Goal: Information Seeking & Learning: Learn about a topic

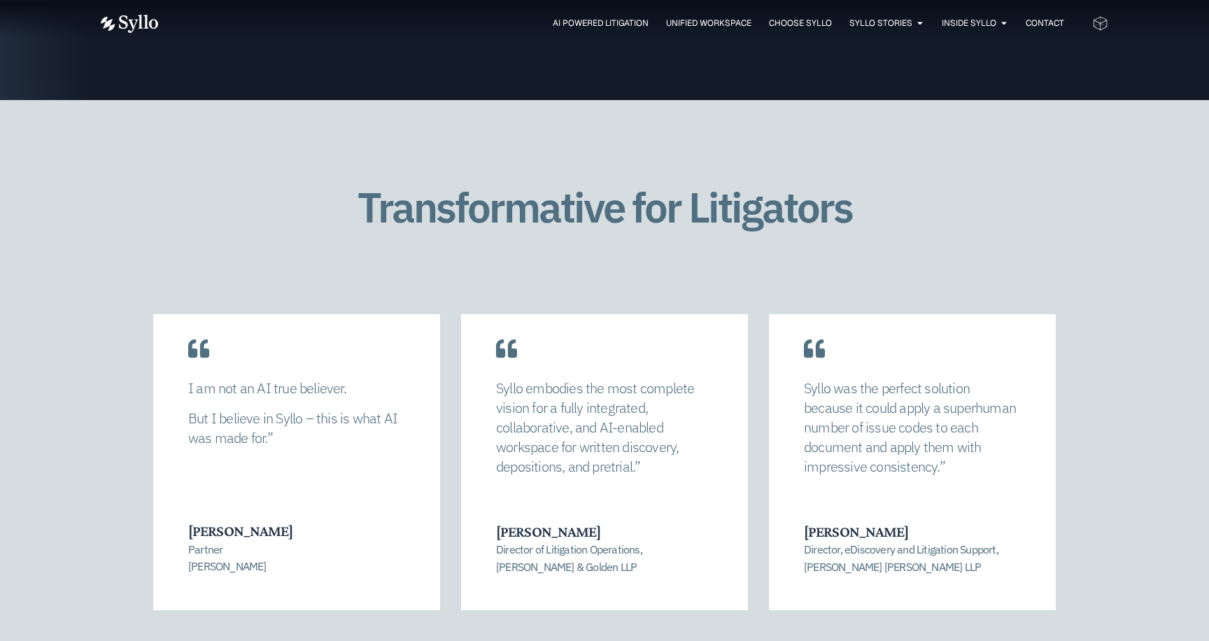
scroll to position [2894, 0]
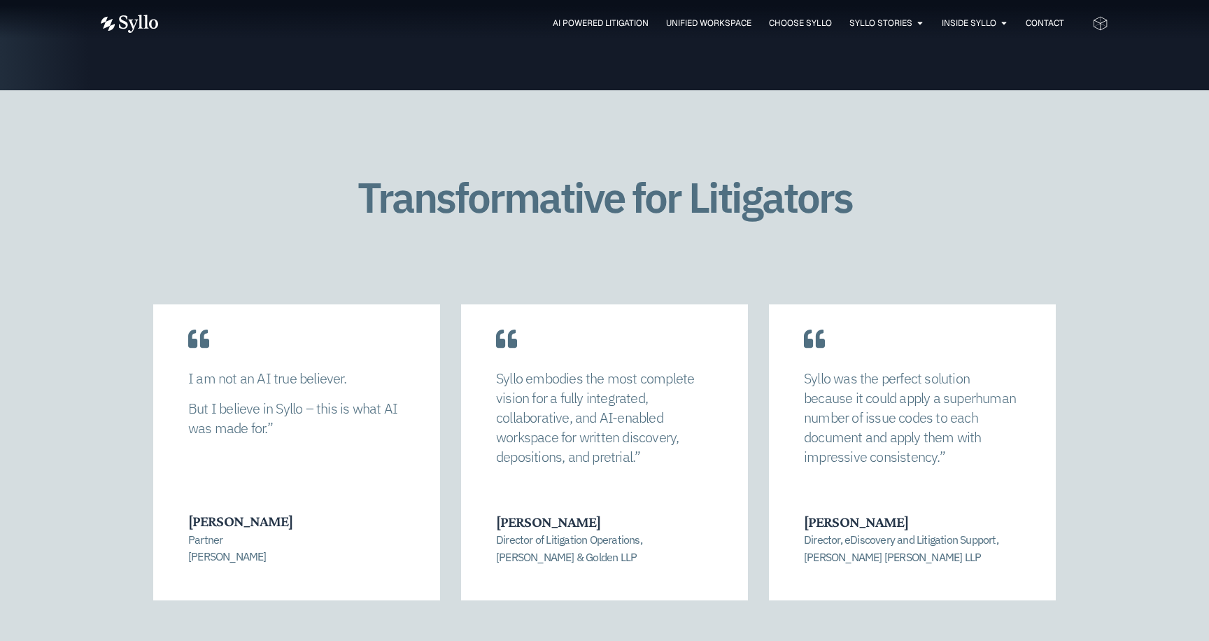
click at [547, 556] on p "Director of Litigation Operations, [PERSON_NAME] & Golden LLP" at bounding box center [603, 548] width 215 height 34
click at [409, 503] on div "I am not an AI true believer. But I believe in Syllo – this is what AI was made…" at bounding box center [296, 439] width 287 height 322
click at [995, 540] on p "Director, eDiscovery and Litigation Support, Nixon Peabody LLP" at bounding box center [911, 548] width 215 height 34
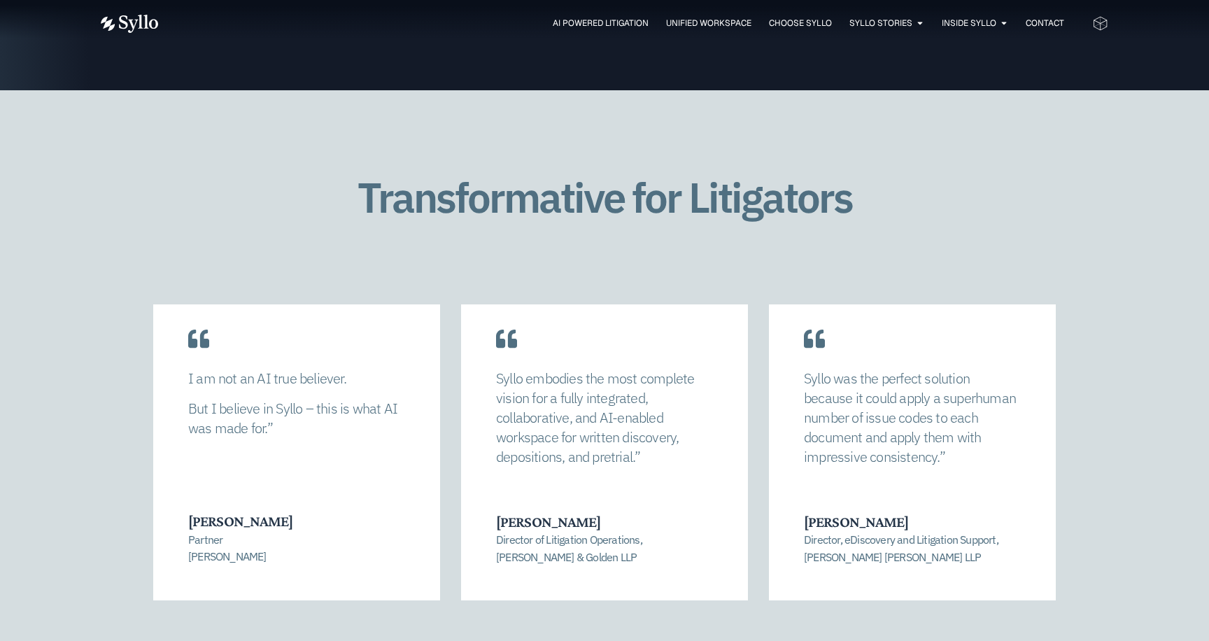
click at [995, 540] on p "Director, eDiscovery and Litigation Support, Nixon Peabody LLP" at bounding box center [911, 548] width 215 height 34
click at [854, 366] on div "Syllo was the perfect solution because it could apply a superhuman number of is…" at bounding box center [912, 439] width 287 height 322
click at [686, 336] on div "Syllo embodies the most complete vision for a fully integrated, collaborative, …" at bounding box center [604, 439] width 287 height 322
click at [398, 306] on div "I am not an AI true believer. But I believe in Syllo – this is what AI was made…" at bounding box center [296, 439] width 287 height 322
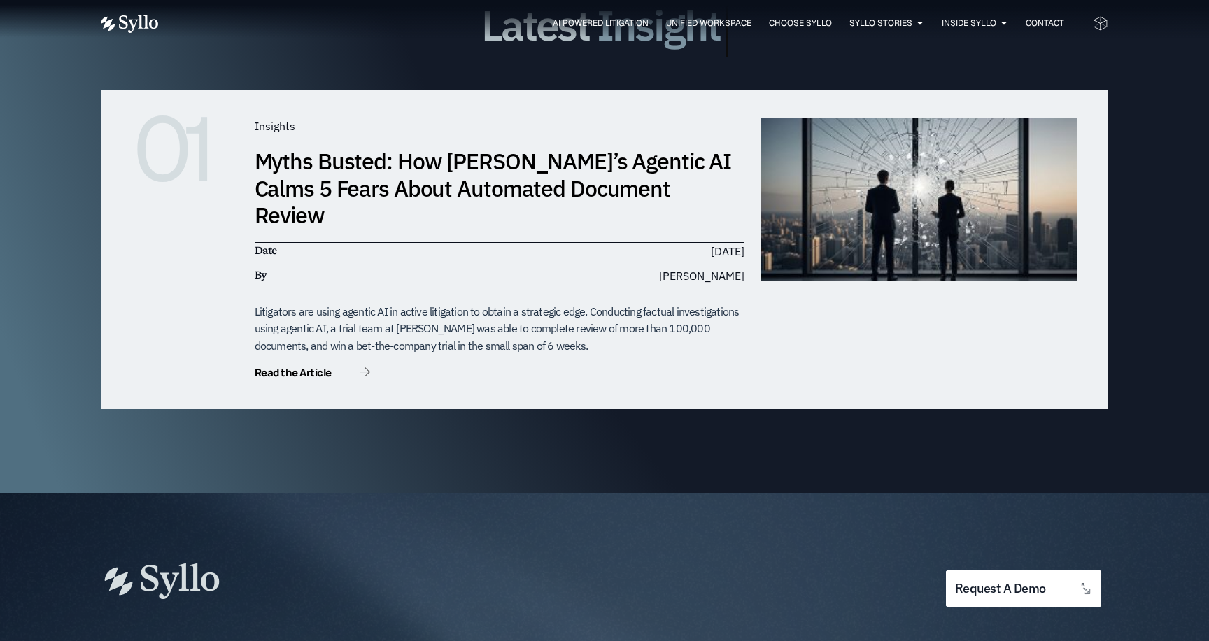
scroll to position [4353, 0]
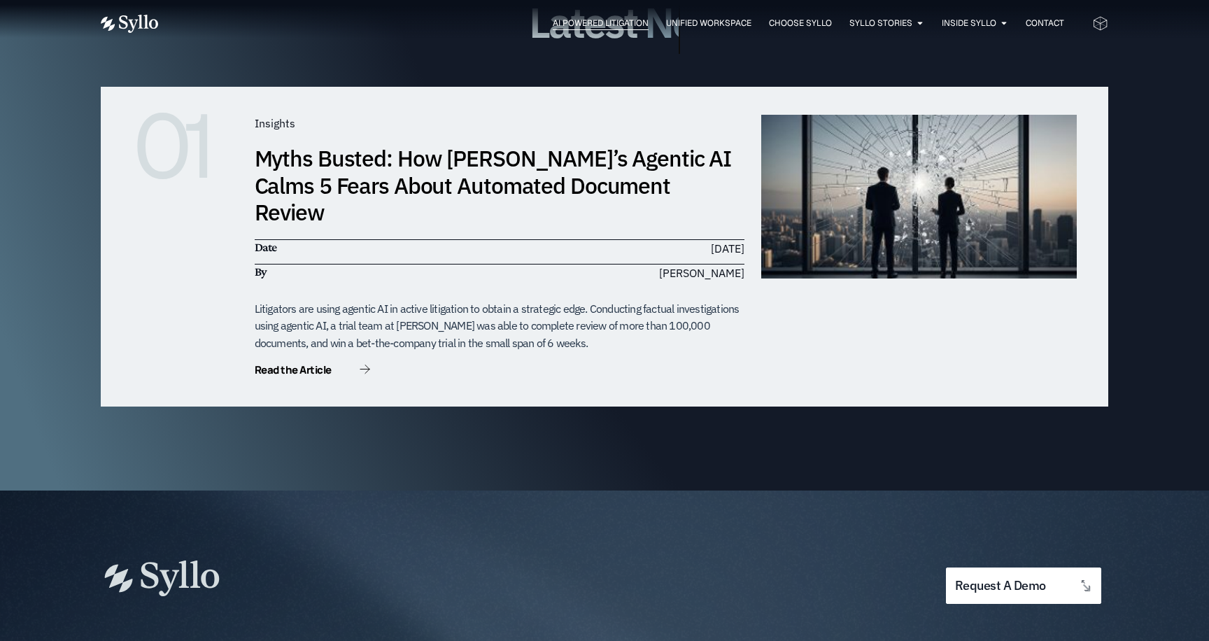
click at [628, 21] on span "AI Powered Litigation" at bounding box center [601, 23] width 96 height 13
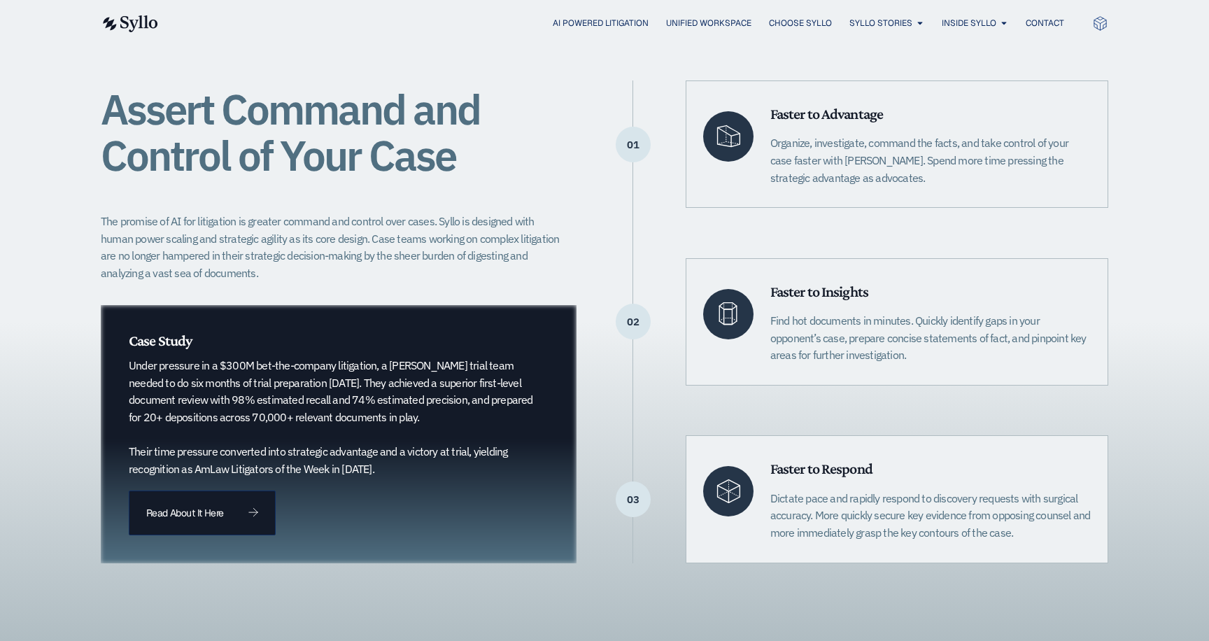
scroll to position [492, 0]
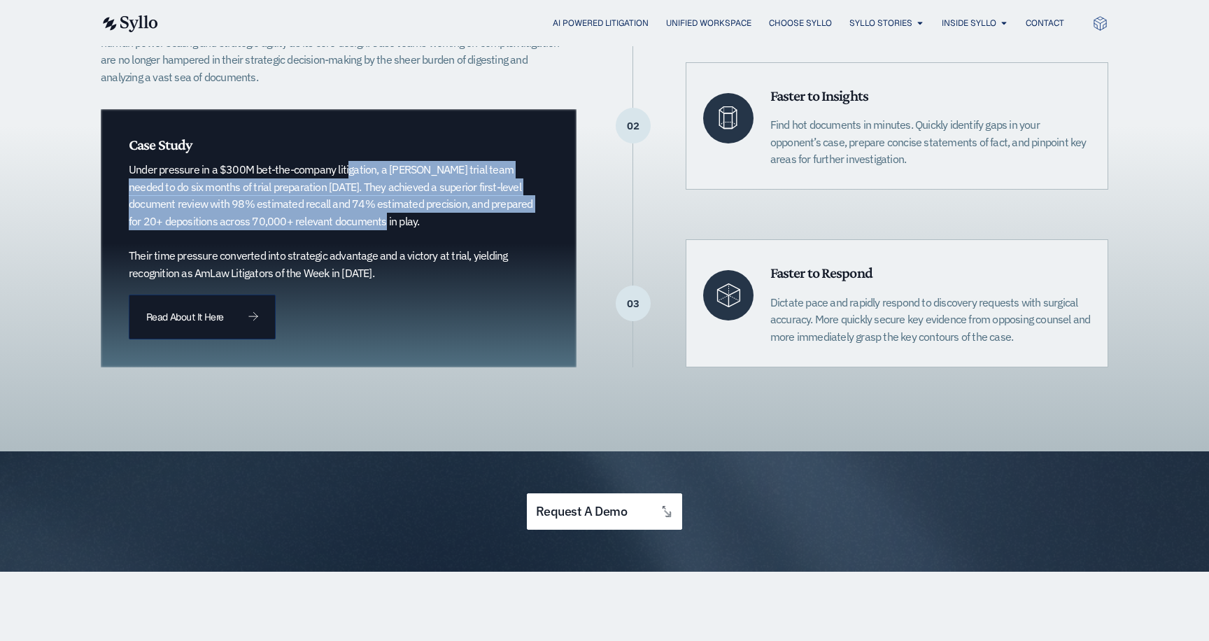
drag, startPoint x: 356, startPoint y: 218, endPoint x: 322, endPoint y: 178, distance: 52.1
click at [322, 178] on p "Under pressure in a $300M bet-the-company litigation, a Quinn Emanuel trial tea…" at bounding box center [331, 221] width 405 height 120
drag, startPoint x: 268, startPoint y: 164, endPoint x: 300, endPoint y: 253, distance: 93.8
click at [300, 253] on p "Under pressure in a $300M bet-the-company litigation, a Quinn Emanuel trial tea…" at bounding box center [331, 221] width 405 height 120
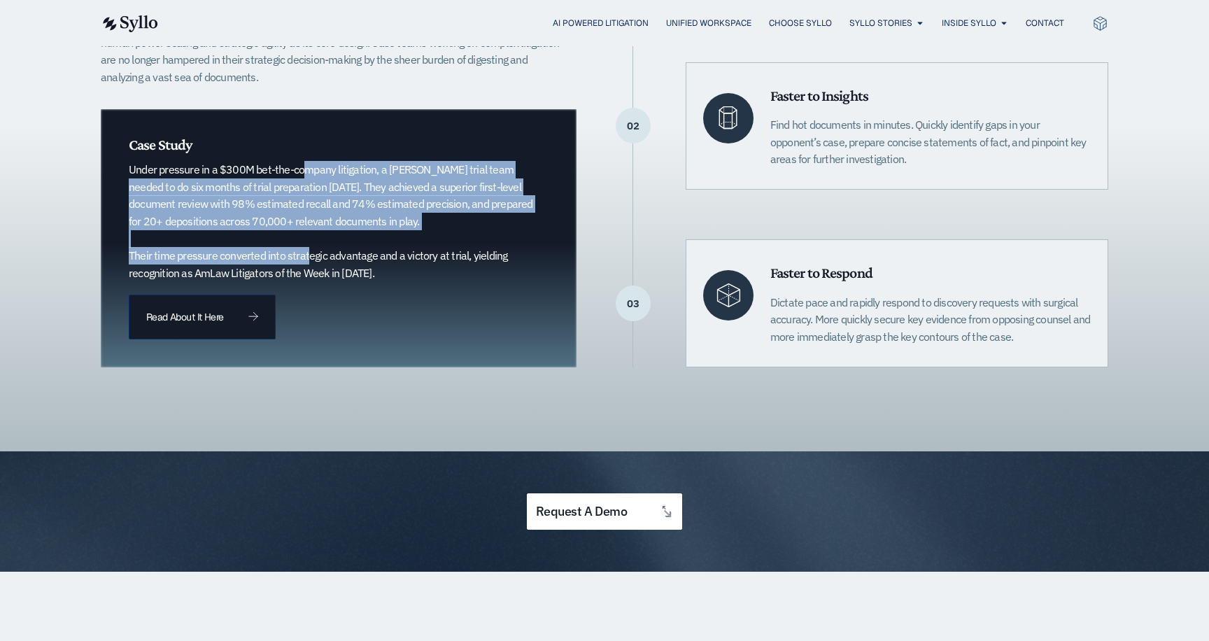
click at [300, 253] on p "Under pressure in a $300M bet-the-company litigation, a Quinn Emanuel trial tea…" at bounding box center [331, 221] width 405 height 120
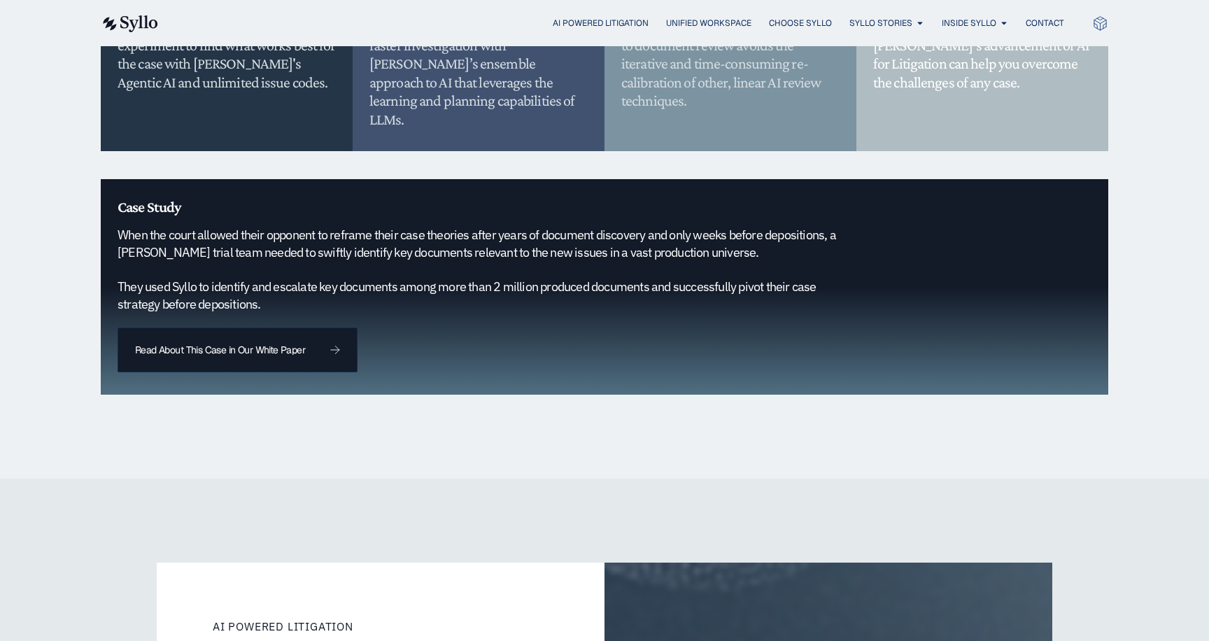
scroll to position [1484, 0]
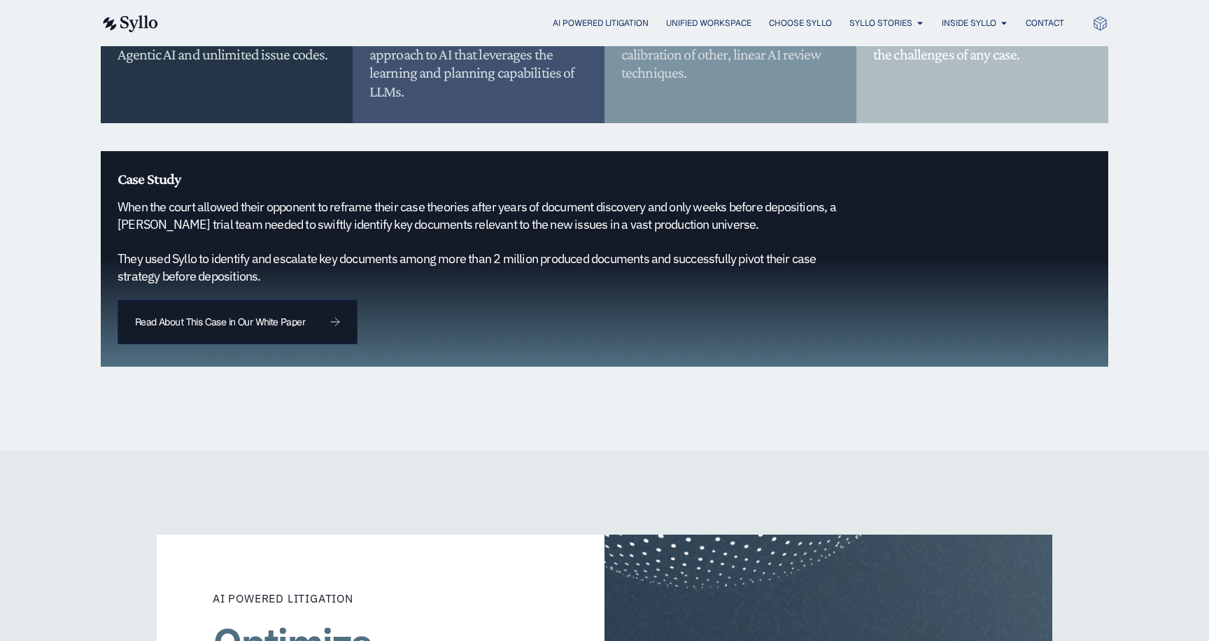
click at [411, 243] on h5 "When the court allowed their opponent to reframe their case theories after year…" at bounding box center [487, 242] width 739 height 86
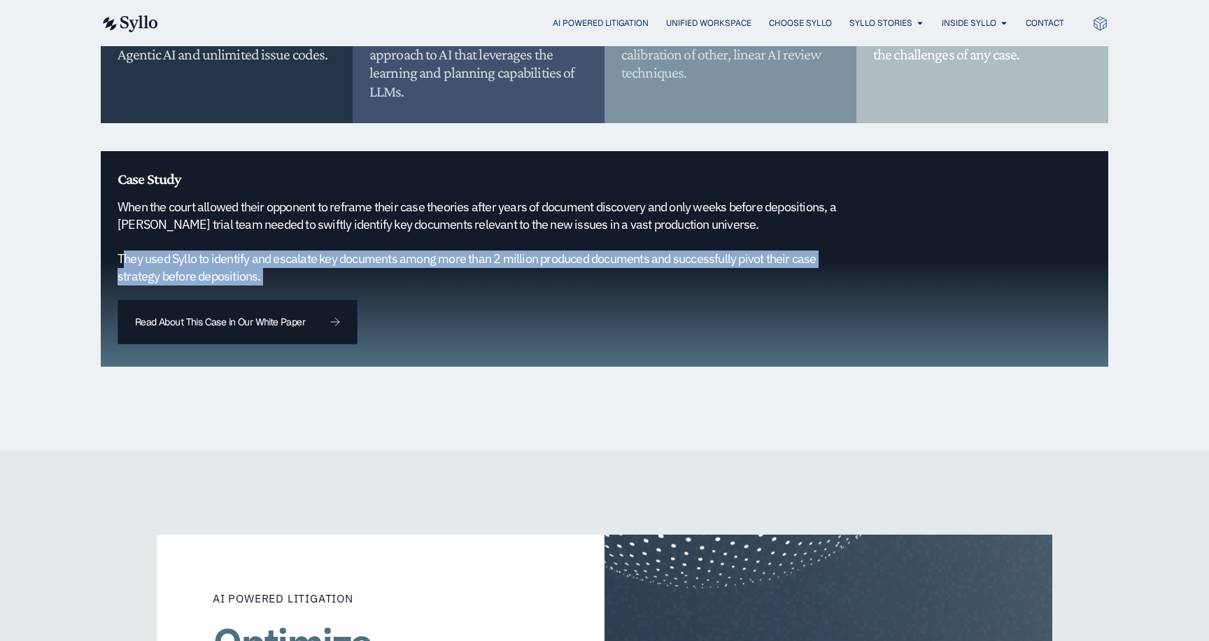
click at [411, 243] on h5 "When the court allowed their opponent to reframe their case theories after year…" at bounding box center [487, 242] width 739 height 86
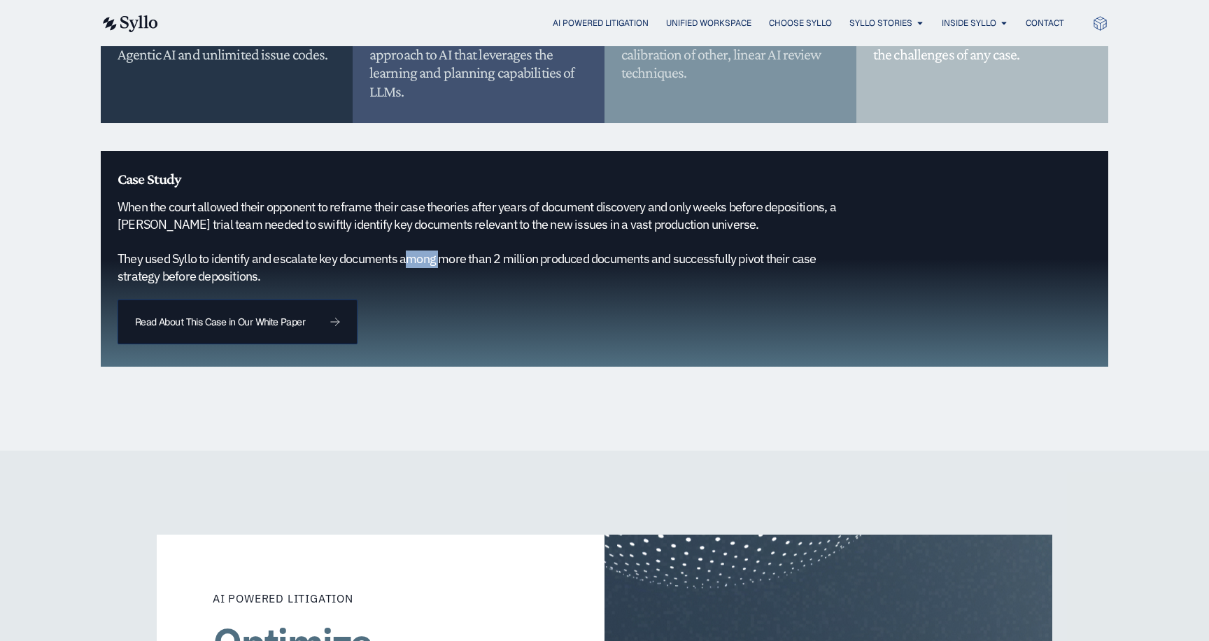
click at [411, 243] on h5 "When the court allowed their opponent to reframe their case theories after year…" at bounding box center [487, 242] width 739 height 86
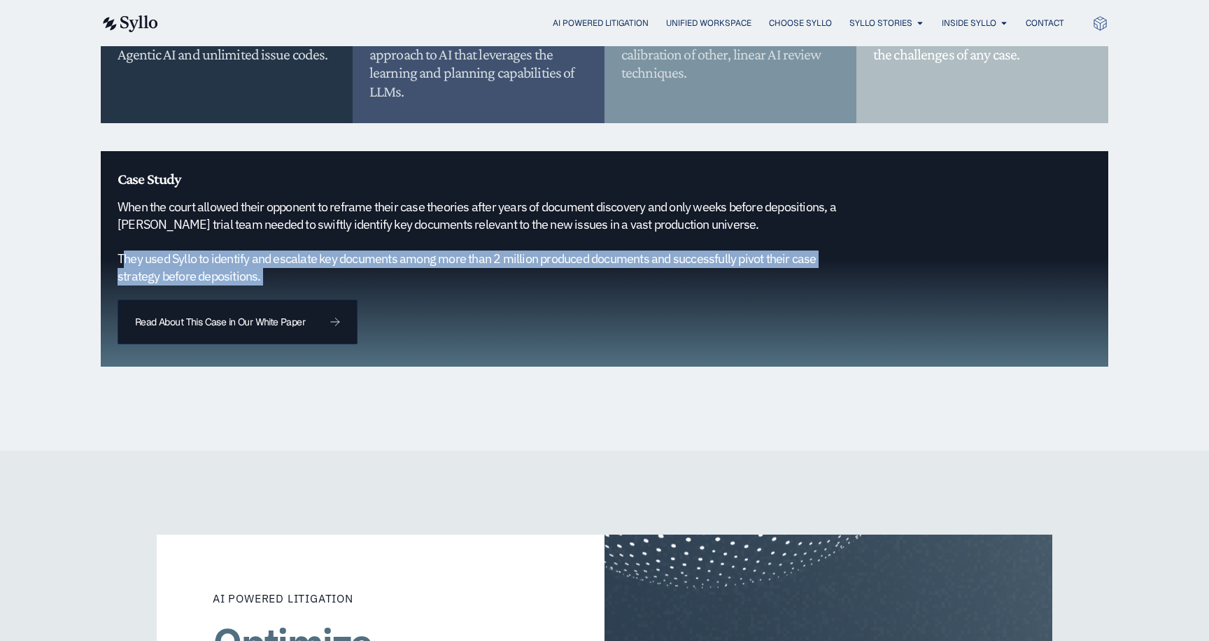
click at [411, 243] on h5 "When the court allowed their opponent to reframe their case theories after year…" at bounding box center [487, 242] width 739 height 86
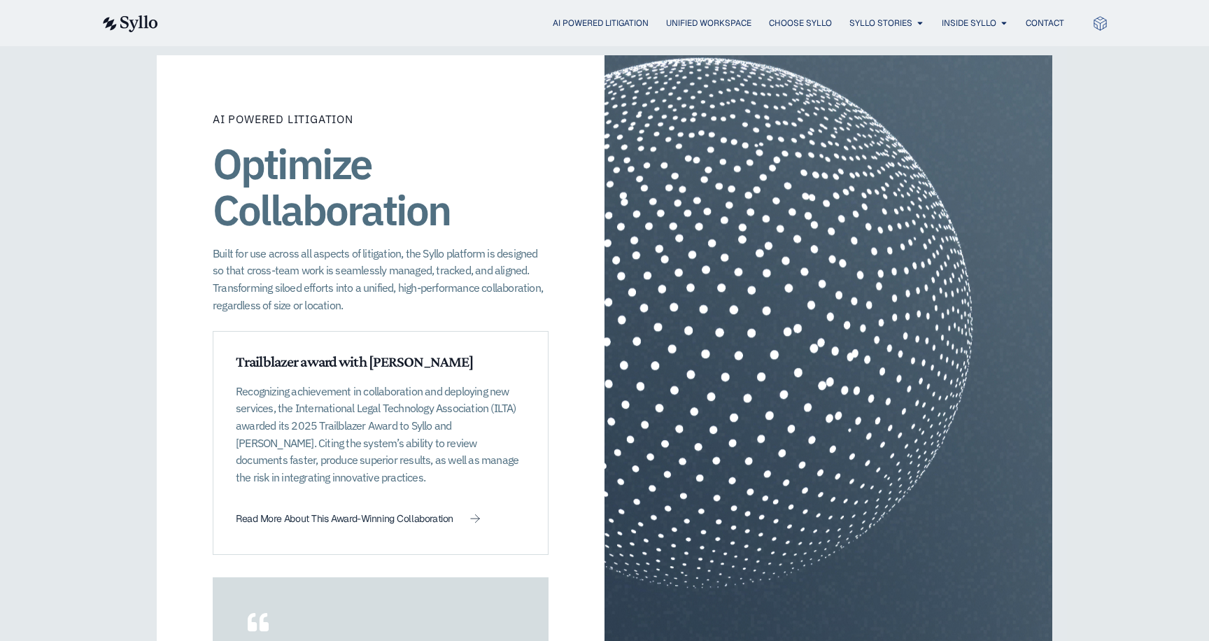
scroll to position [1964, 0]
click at [396, 258] on p "Built for use across all aspects of litigation, the Syllo platform is designed …" at bounding box center [381, 278] width 336 height 69
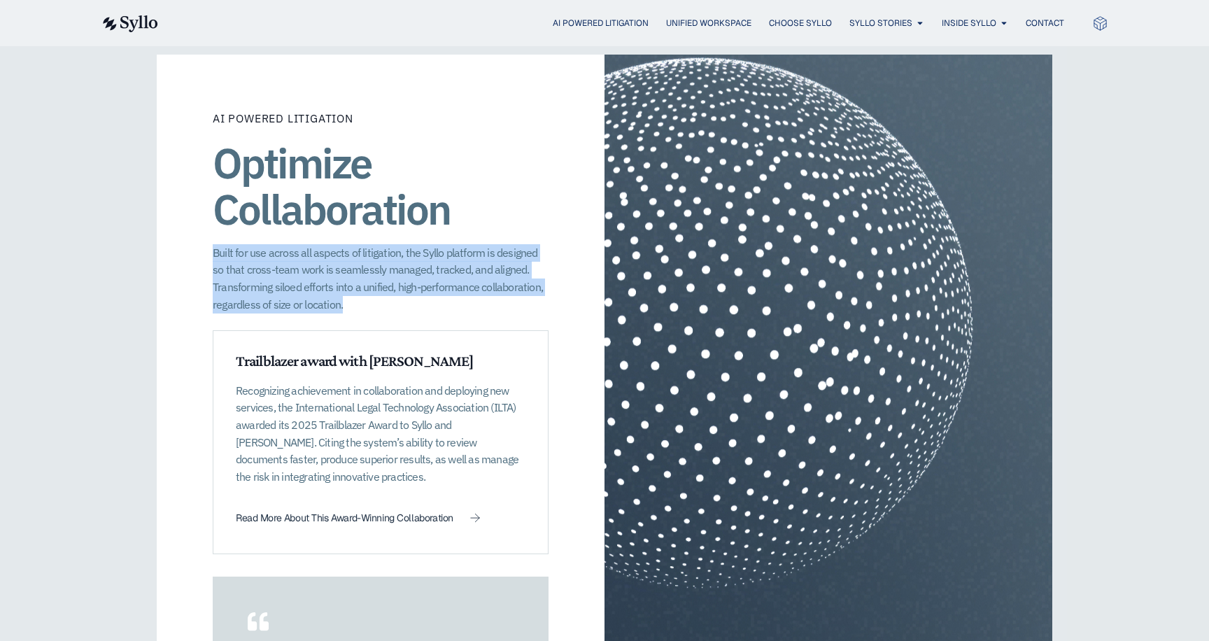
click at [396, 258] on p "Built for use across all aspects of litigation, the Syllo platform is designed …" at bounding box center [381, 278] width 336 height 69
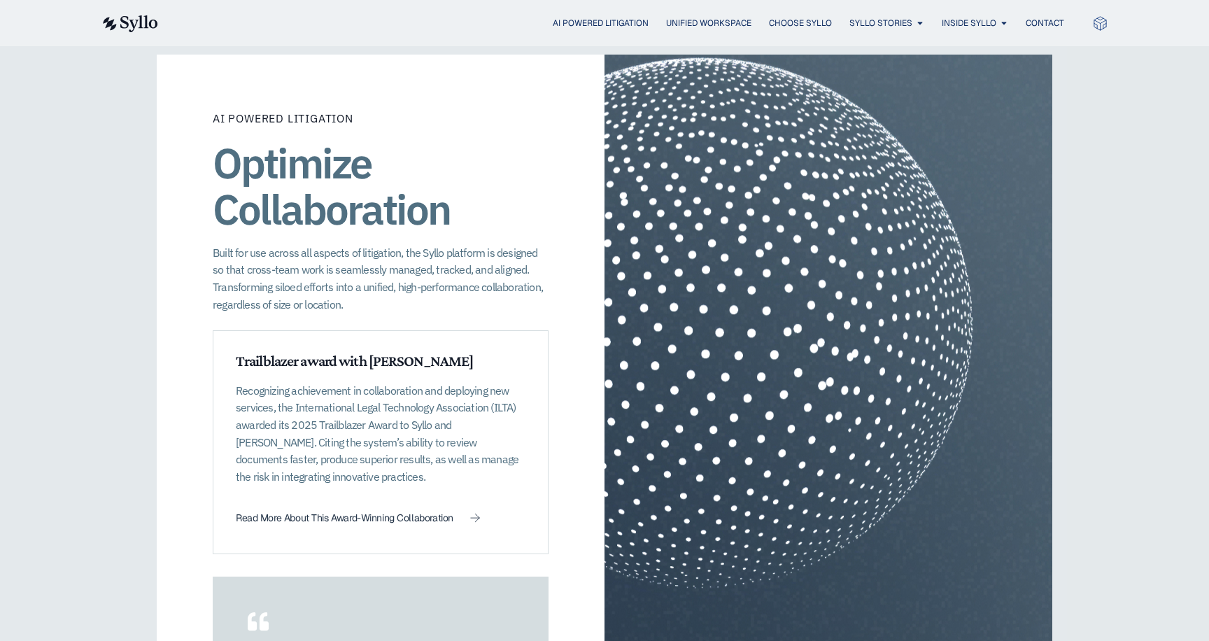
click at [364, 273] on p "Built for use across all aspects of litigation, the Syllo platform is designed …" at bounding box center [381, 278] width 336 height 69
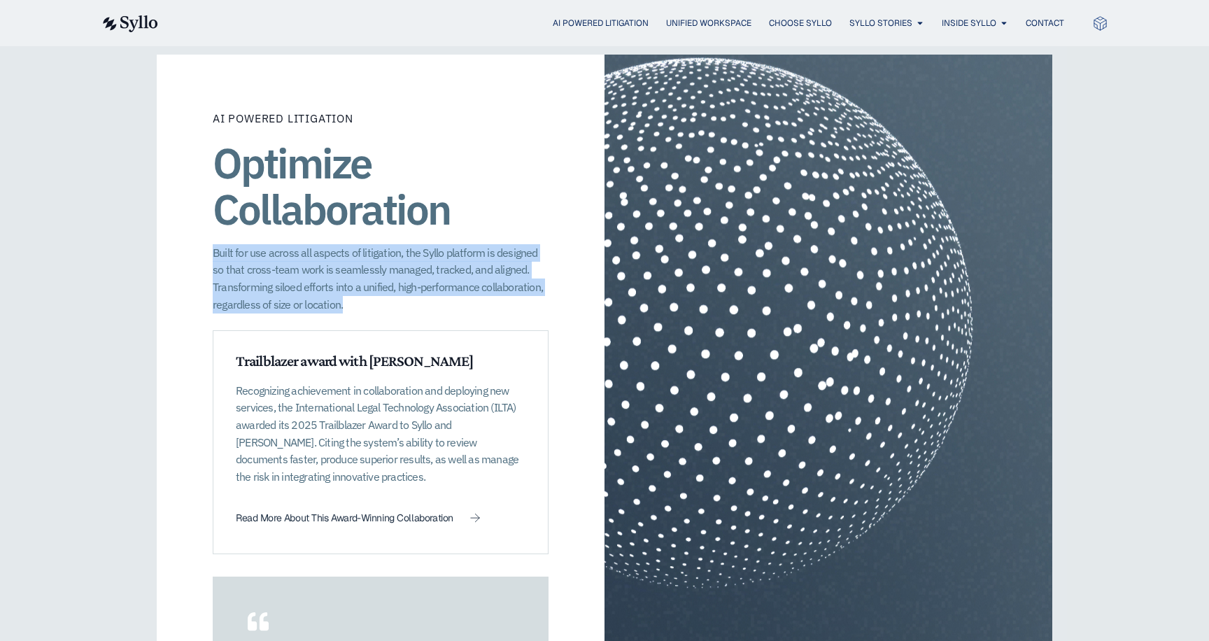
click at [364, 273] on p "Built for use across all aspects of litigation, the Syllo platform is designed …" at bounding box center [381, 278] width 336 height 69
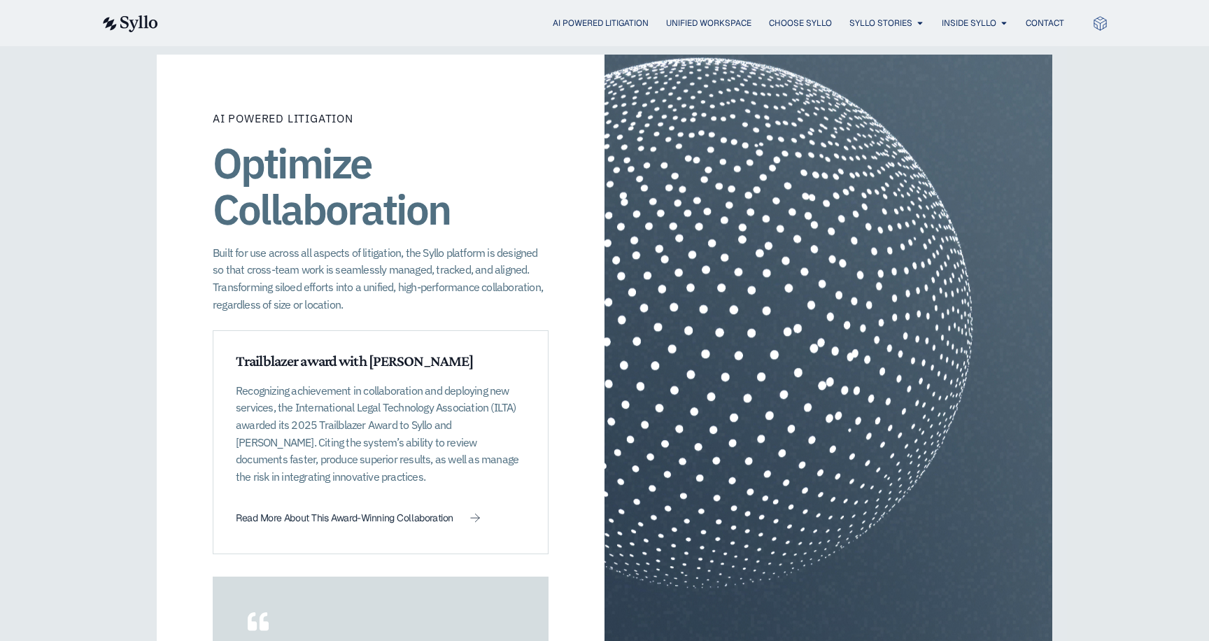
click at [369, 244] on p "Built for use across all aspects of litigation, the Syllo platform is designed …" at bounding box center [381, 278] width 336 height 69
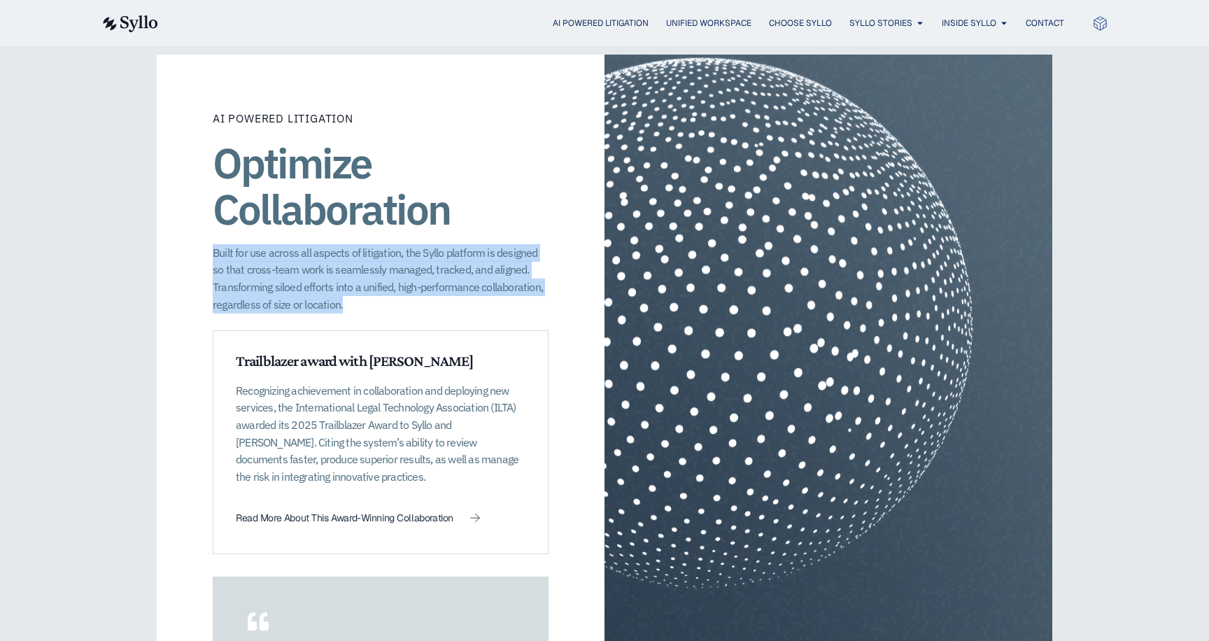
click at [369, 244] on p "Built for use across all aspects of litigation, the Syllo platform is designed …" at bounding box center [381, 278] width 336 height 69
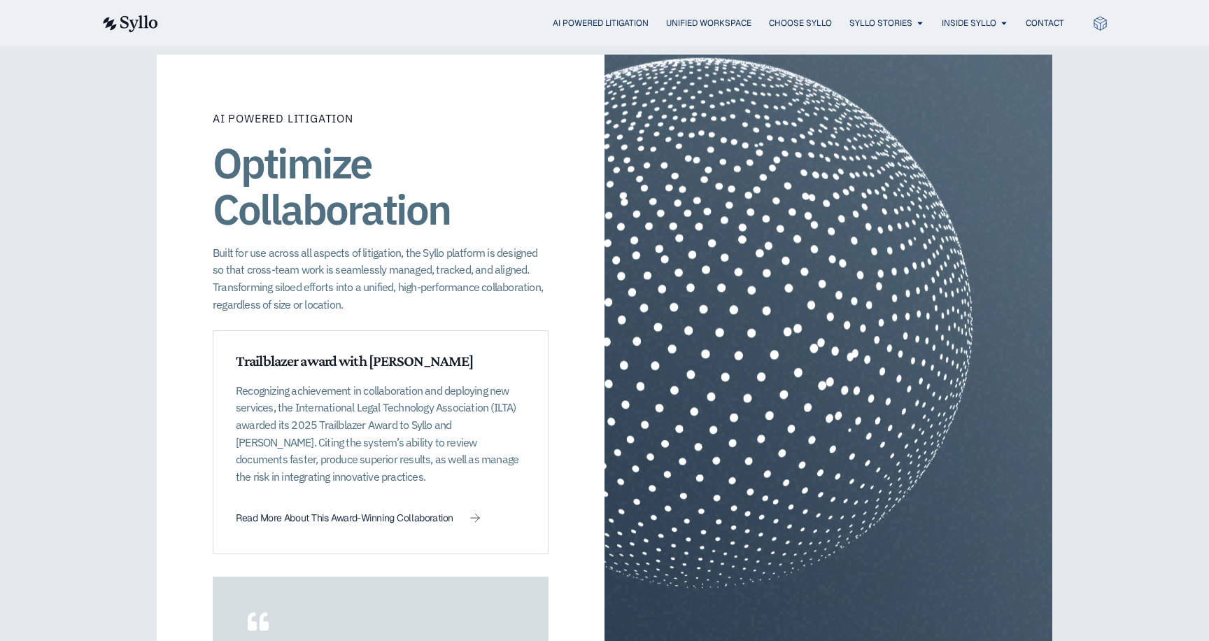
click at [374, 276] on p "Built for use across all aspects of litigation, the Syllo platform is designed …" at bounding box center [381, 278] width 336 height 69
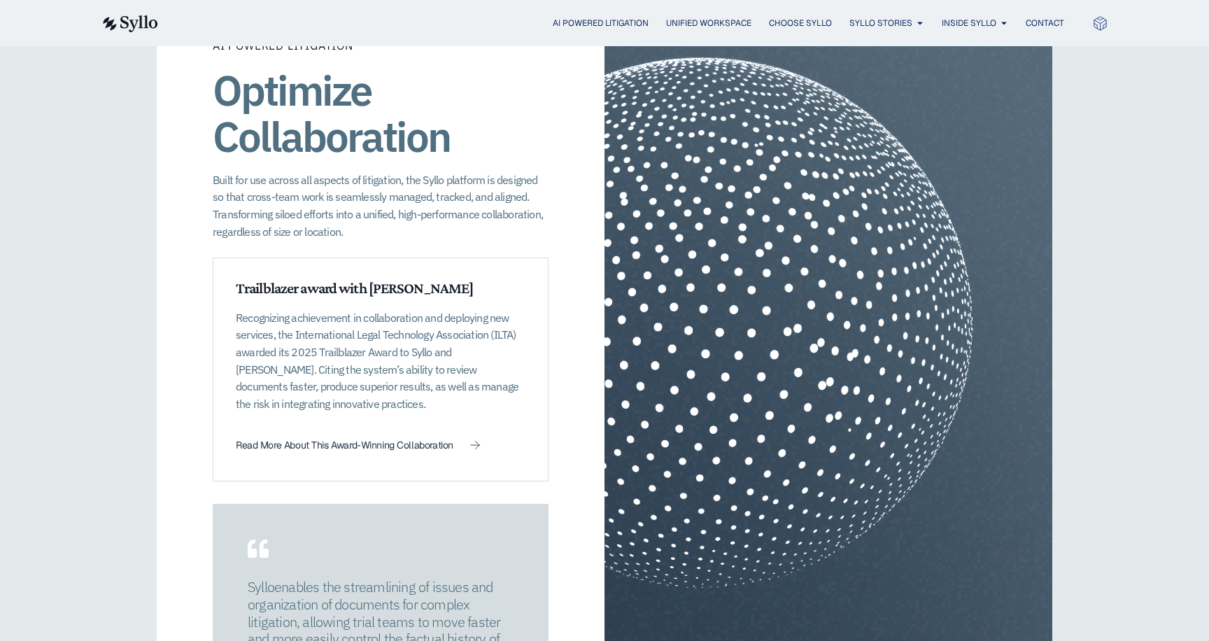
scroll to position [2032, 0]
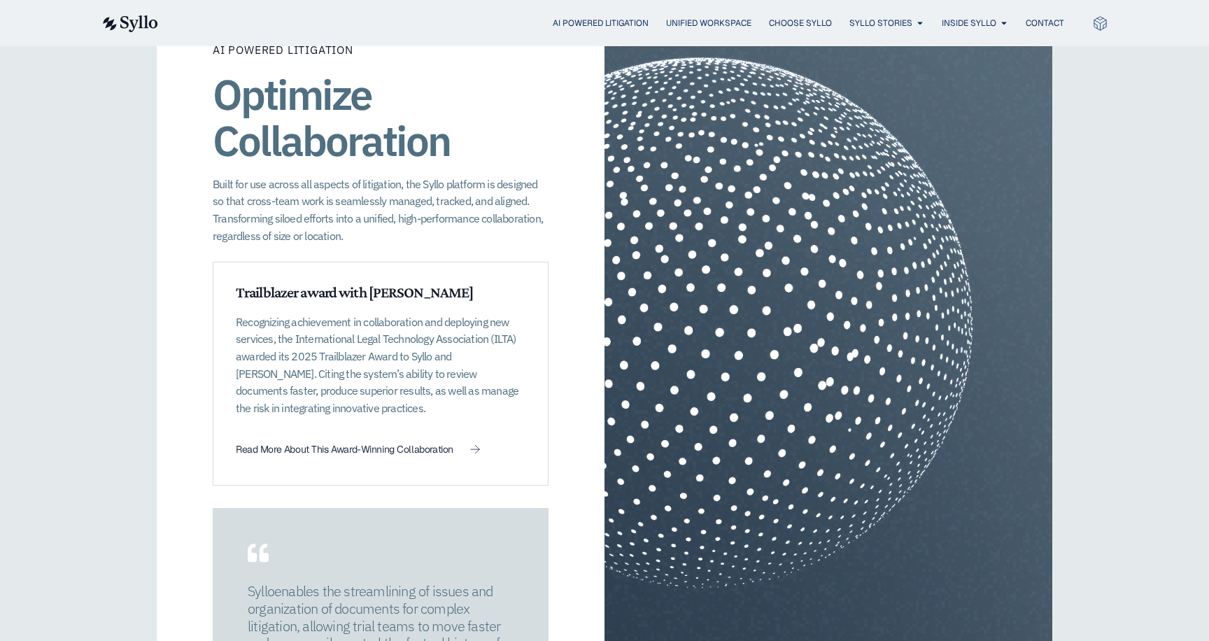
drag, startPoint x: 336, startPoint y: 388, endPoint x: 238, endPoint y: 296, distance: 134.6
click at [238, 313] on p "Recognizing achievement in collaboration and deploying new services, the Intern…" at bounding box center [381, 365] width 290 height 104
copy p "Recognizing achievement in collaboration and deploying new services, the Intern…"
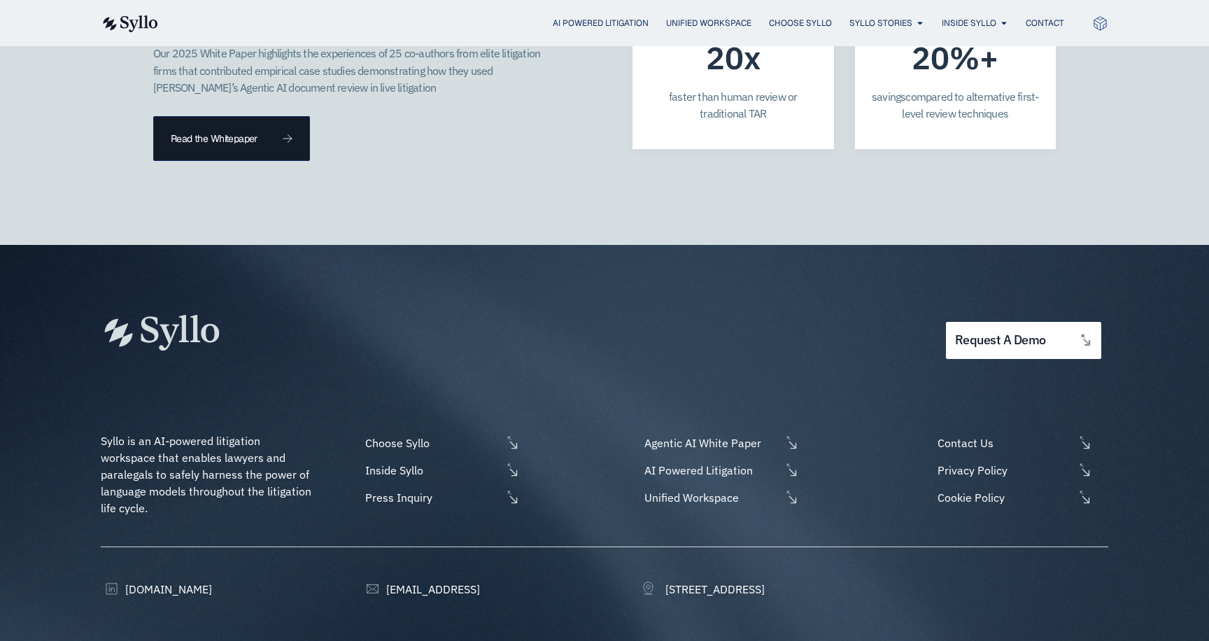
scroll to position [4168, 0]
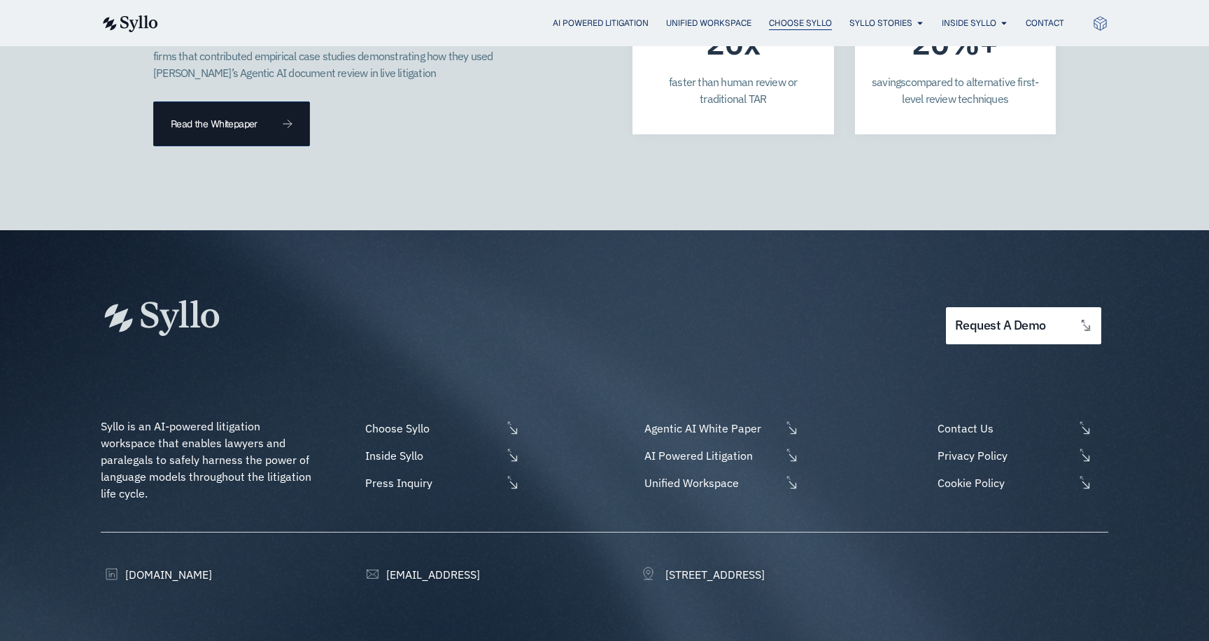
click at [786, 27] on span "Choose Syllo" at bounding box center [800, 23] width 63 height 13
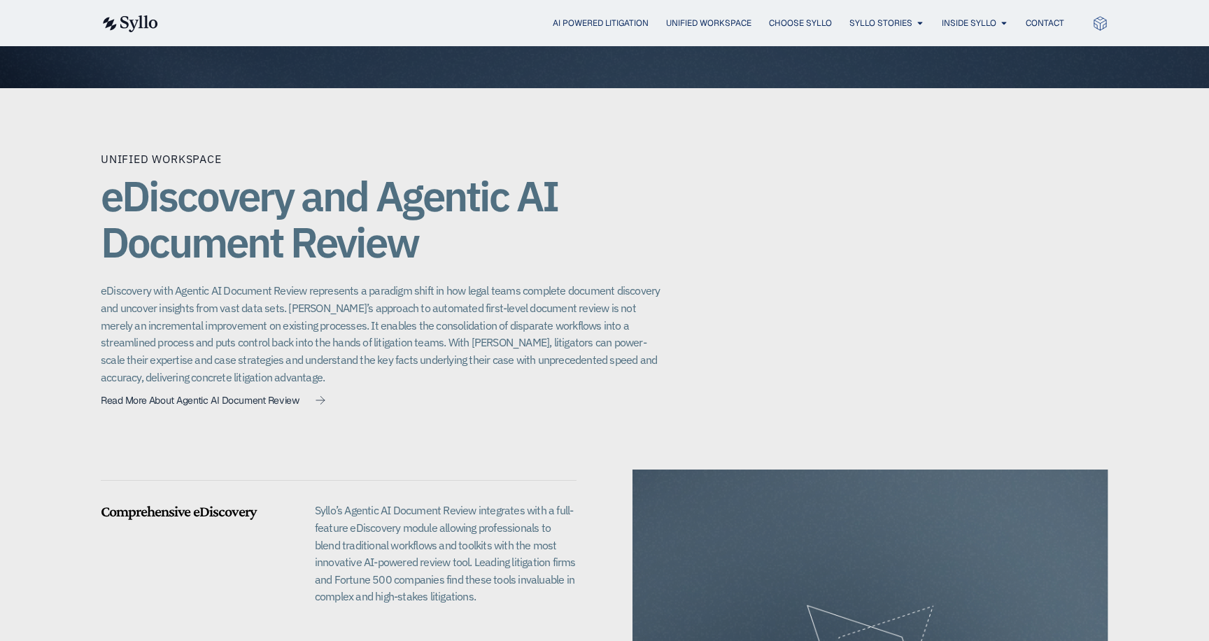
scroll to position [1203, 0]
